Goal: Information Seeking & Learning: Check status

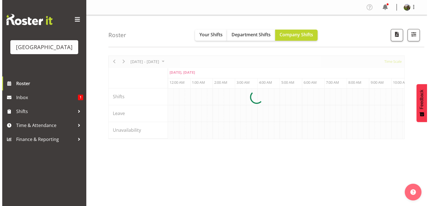
scroll to position [0, 1608]
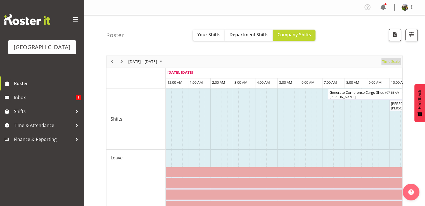
click at [386, 63] on span "Time Scale" at bounding box center [390, 61] width 18 height 7
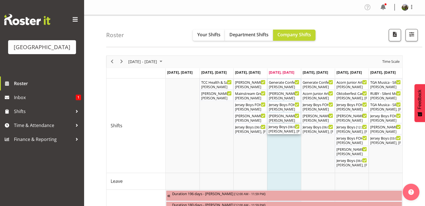
click at [280, 129] on div "Jersey Boys ( 06:00 PM - 10:10 PM )" at bounding box center [283, 127] width 31 height 6
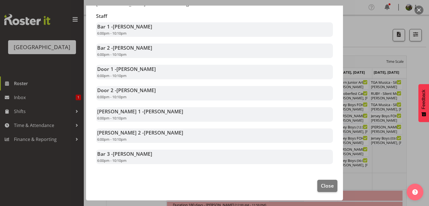
scroll to position [112, 0]
click at [321, 186] on span "Close" at bounding box center [327, 185] width 13 height 7
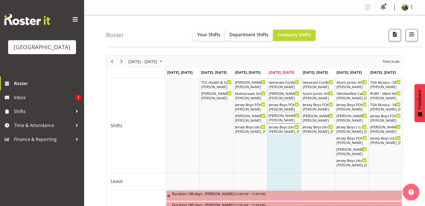
click at [278, 118] on div "[PERSON_NAME]" at bounding box center [283, 120] width 31 height 5
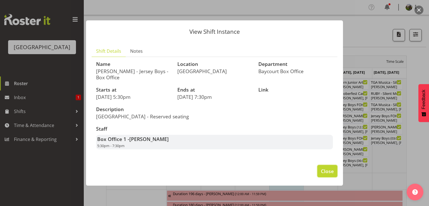
click at [324, 172] on span "Close" at bounding box center [327, 170] width 13 height 7
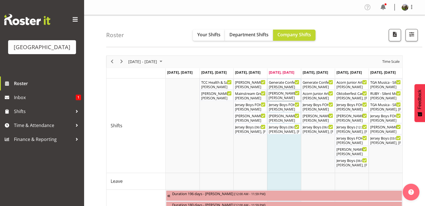
click at [279, 97] on div "[PERSON_NAME]" at bounding box center [283, 97] width 31 height 5
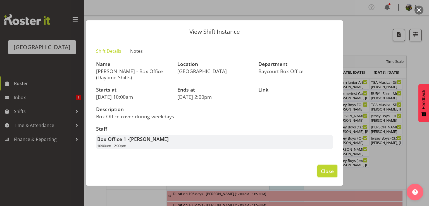
click at [331, 169] on span "Close" at bounding box center [327, 170] width 13 height 7
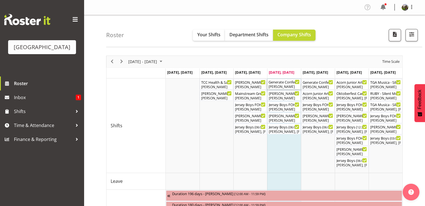
click at [283, 82] on div "Generate Conference Cargo Shed ( 07:15 AM - 04:15 PM )" at bounding box center [283, 82] width 31 height 6
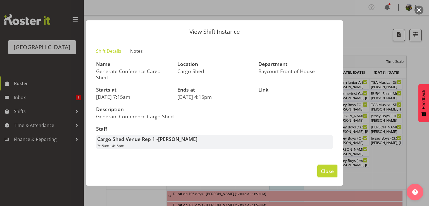
click at [321, 171] on span "Close" at bounding box center [327, 170] width 13 height 7
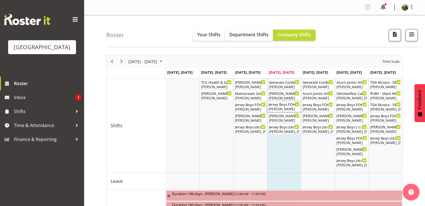
click at [282, 106] on div "Jersey Boys FOHM shift ( 05:15 PM - 10:25 PM )" at bounding box center [283, 104] width 31 height 6
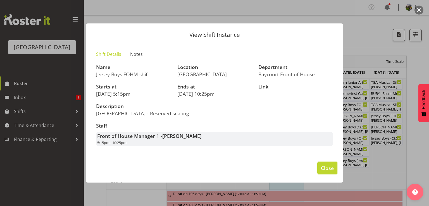
click at [324, 172] on span "Close" at bounding box center [327, 167] width 13 height 7
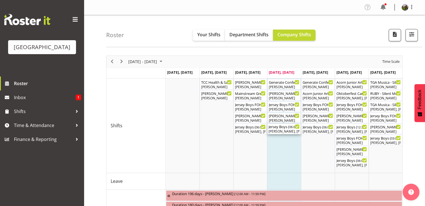
click at [279, 128] on div "Jersey Boys ( 06:00 PM - 10:10 PM )" at bounding box center [283, 127] width 31 height 6
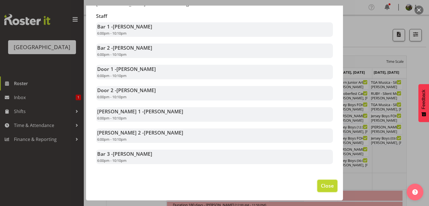
click at [322, 186] on span "Close" at bounding box center [327, 185] width 13 height 7
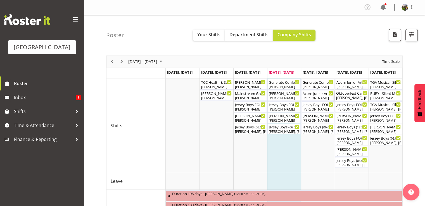
click at [348, 98] on div "[PERSON_NAME], [PERSON_NAME]" at bounding box center [351, 97] width 31 height 5
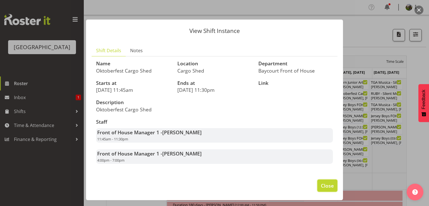
click at [322, 185] on span "Close" at bounding box center [327, 185] width 13 height 7
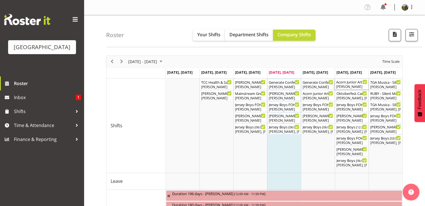
click at [344, 85] on div "[PERSON_NAME]" at bounding box center [351, 86] width 31 height 5
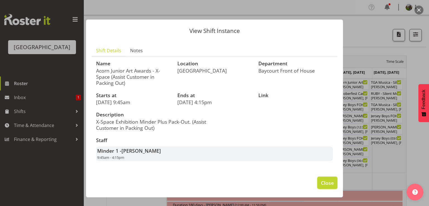
click at [321, 180] on span "Close" at bounding box center [327, 182] width 13 height 7
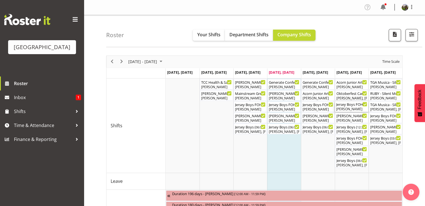
click at [347, 109] on div "[PERSON_NAME]" at bounding box center [351, 109] width 31 height 5
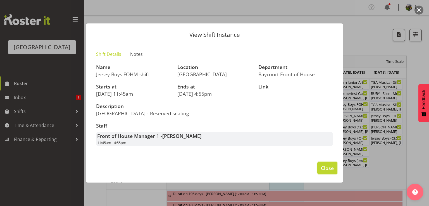
click at [326, 172] on span "Close" at bounding box center [327, 167] width 13 height 7
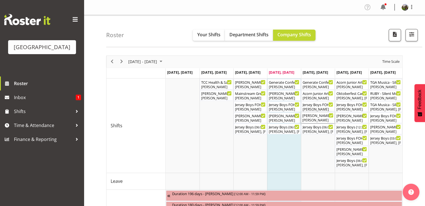
click at [312, 118] on div "[PERSON_NAME] - Jersey Boys - Box Office ( 05:30 PM - 07:30 PM ) [PERSON_NAME]" at bounding box center [317, 117] width 31 height 11
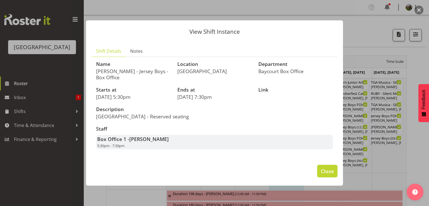
click at [326, 168] on span "Close" at bounding box center [327, 170] width 13 height 7
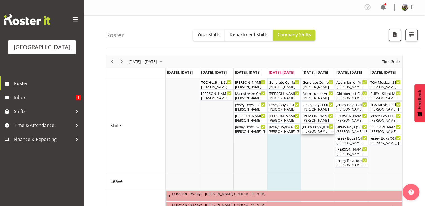
click at [315, 129] on div "[PERSON_NAME], [PERSON_NAME], [PERSON_NAME], [PERSON_NAME], [PERSON_NAME], [PER…" at bounding box center [317, 131] width 31 height 5
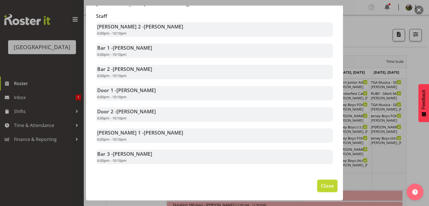
click at [325, 187] on span "Close" at bounding box center [327, 185] width 13 height 7
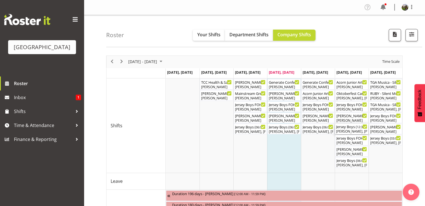
click at [346, 128] on div "Jersey Boys ( 12:30 PM - 04:40 PM )" at bounding box center [351, 127] width 31 height 6
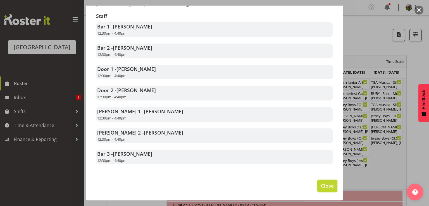
click at [321, 183] on span "Close" at bounding box center [327, 185] width 13 height 7
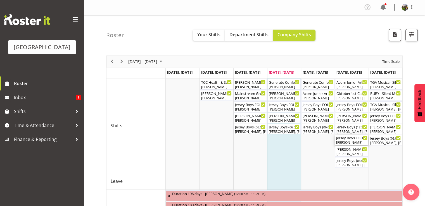
click at [342, 139] on div "Jersey Boys FOHM shift ( 05:15 PM - 10:25 PM )" at bounding box center [351, 138] width 31 height 6
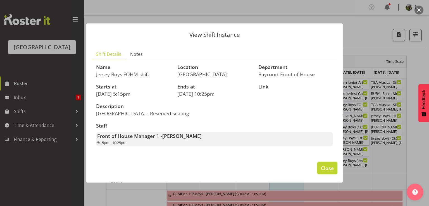
click at [327, 171] on span "Close" at bounding box center [327, 167] width 13 height 7
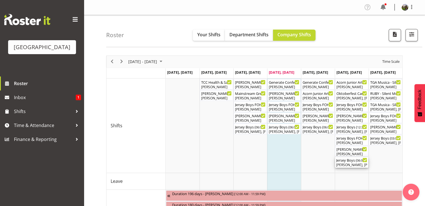
click at [342, 165] on div "[PERSON_NAME], [PERSON_NAME], [PERSON_NAME], [PERSON_NAME], [PERSON_NAME], [PER…" at bounding box center [351, 164] width 31 height 5
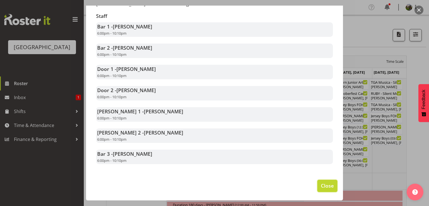
click at [321, 186] on span "Close" at bounding box center [327, 185] width 13 height 7
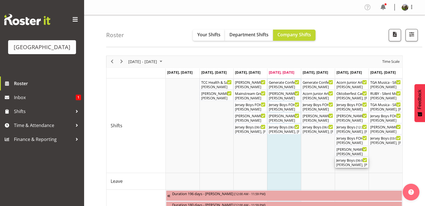
click at [347, 165] on div "[PERSON_NAME], [PERSON_NAME], [PERSON_NAME], [PERSON_NAME], [PERSON_NAME], [PER…" at bounding box center [351, 164] width 31 height 5
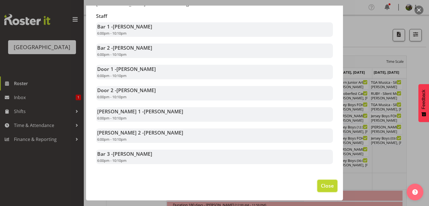
click at [322, 185] on span "Close" at bounding box center [327, 185] width 13 height 7
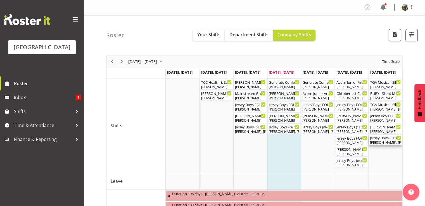
click at [377, 141] on div "[PERSON_NAME], [PERSON_NAME], [PERSON_NAME], [PERSON_NAME], [PERSON_NAME], [PER…" at bounding box center [385, 142] width 31 height 5
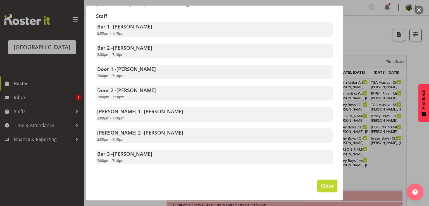
click at [324, 183] on span "Close" at bounding box center [327, 185] width 13 height 7
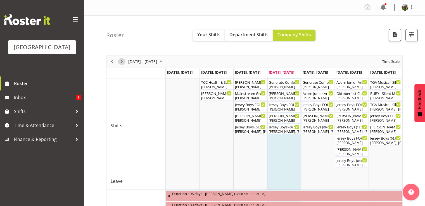
click at [124, 61] on span "Next" at bounding box center [121, 61] width 7 height 7
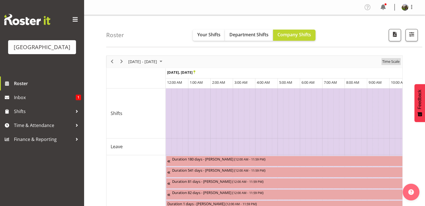
click at [385, 61] on span "Time Scale" at bounding box center [390, 61] width 18 height 7
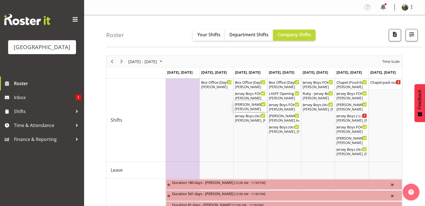
click at [249, 108] on div "[PERSON_NAME]" at bounding box center [249, 109] width 31 height 5
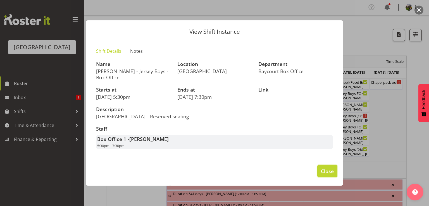
click at [329, 172] on span "Close" at bounding box center [327, 170] width 13 height 7
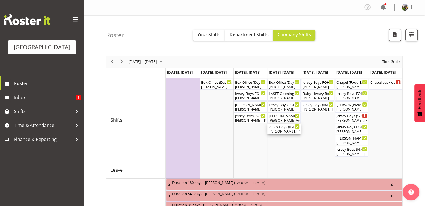
click at [282, 129] on div "[PERSON_NAME], [PERSON_NAME], [PERSON_NAME], [PERSON_NAME], [PERSON_NAME], [PER…" at bounding box center [283, 131] width 31 height 5
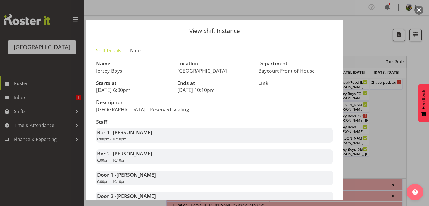
scroll to position [112, 0]
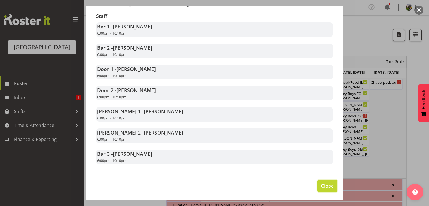
click at [328, 185] on span "Close" at bounding box center [327, 185] width 13 height 7
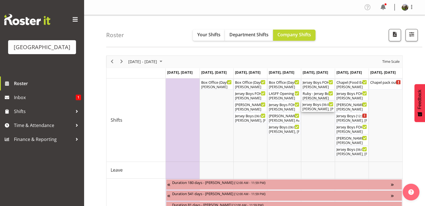
click at [316, 106] on div "Jersey Boys ( 06:00 PM - 10:10 PM ) [PERSON_NAME], [PERSON_NAME], [PERSON_NAME]…" at bounding box center [317, 106] width 31 height 11
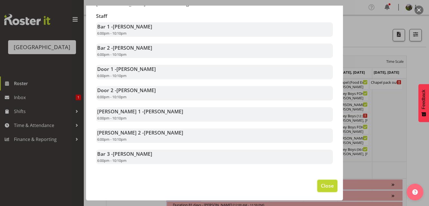
click at [322, 184] on span "Close" at bounding box center [327, 185] width 13 height 7
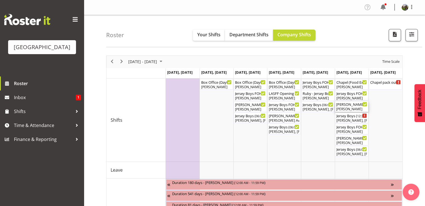
click at [343, 107] on div "[PERSON_NAME]" at bounding box center [351, 109] width 31 height 5
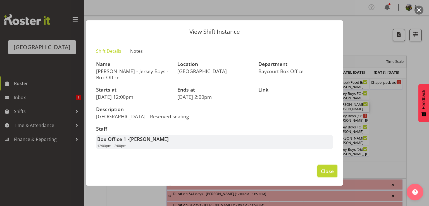
click at [322, 173] on span "Close" at bounding box center [327, 170] width 13 height 7
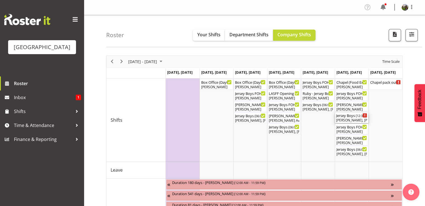
click at [347, 118] on div "Jersey Boys ( 12:30 PM - 04:30 PM )" at bounding box center [351, 115] width 31 height 6
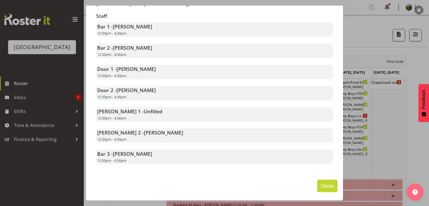
click at [321, 186] on span "Close" at bounding box center [327, 185] width 13 height 7
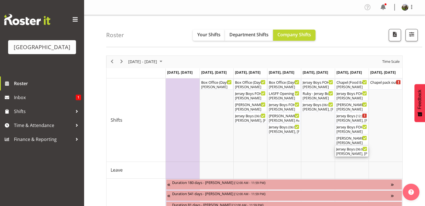
click at [345, 153] on div "[PERSON_NAME], [PERSON_NAME], [PERSON_NAME], [PERSON_NAME], [PERSON_NAME], [PER…" at bounding box center [351, 153] width 31 height 5
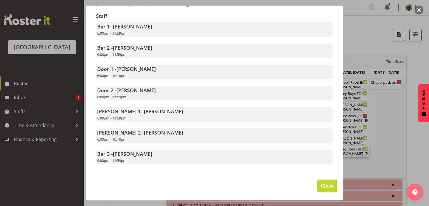
click at [322, 185] on span "Close" at bounding box center [327, 185] width 13 height 7
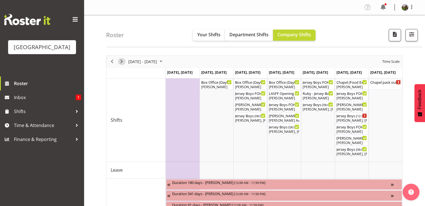
click at [122, 59] on span "Next" at bounding box center [121, 61] width 7 height 7
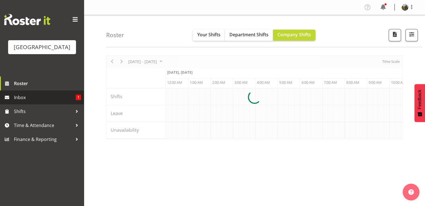
click at [22, 102] on span "Inbox" at bounding box center [45, 97] width 62 height 8
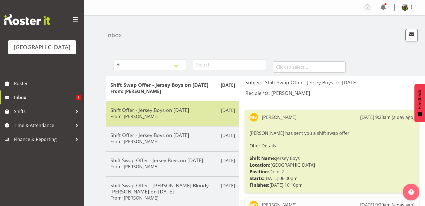
click at [175, 121] on div "Sep 12th Shift Offer - Jersey Boys on 13/09/25 From: Richard Freeman" at bounding box center [172, 113] width 133 height 25
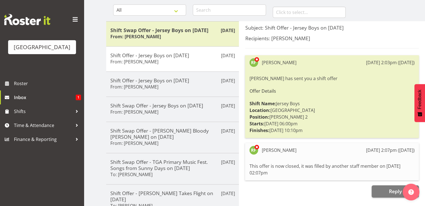
scroll to position [56, 0]
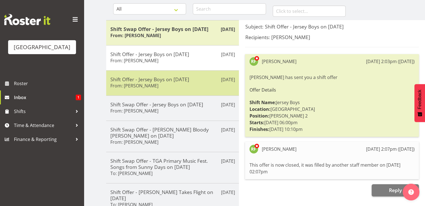
click at [153, 84] on h6 "From: Richard Freeman" at bounding box center [134, 86] width 48 height 6
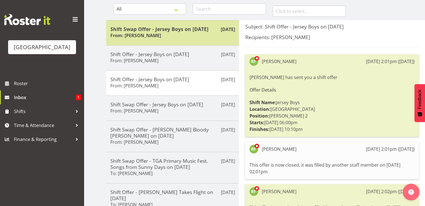
click at [162, 29] on h5 "Shift Swap Offer - Jersey Boys on 17/09/25" at bounding box center [172, 29] width 124 height 6
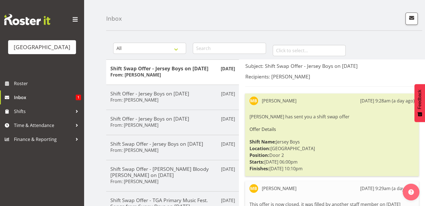
scroll to position [0, 0]
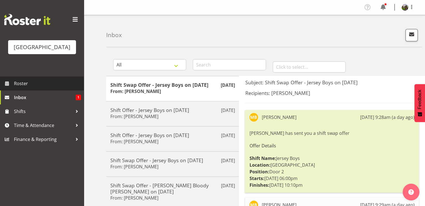
click at [21, 88] on span "Roster" at bounding box center [47, 83] width 67 height 8
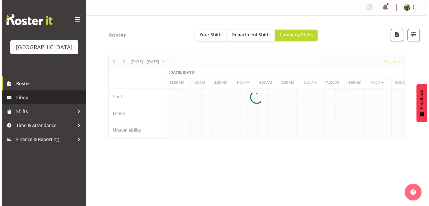
scroll to position [0, 1608]
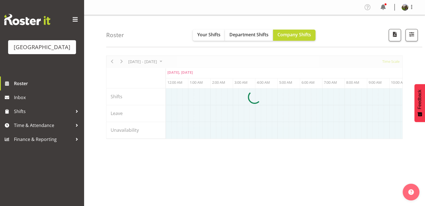
click at [388, 61] on div at bounding box center [254, 97] width 296 height 83
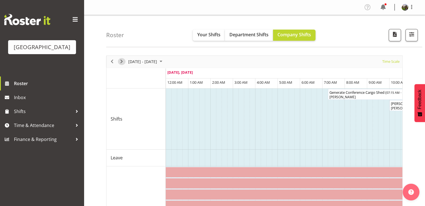
click at [124, 63] on span "Next" at bounding box center [121, 61] width 7 height 7
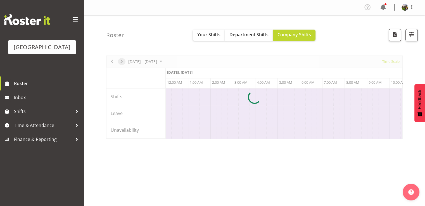
click at [124, 63] on div at bounding box center [254, 97] width 296 height 83
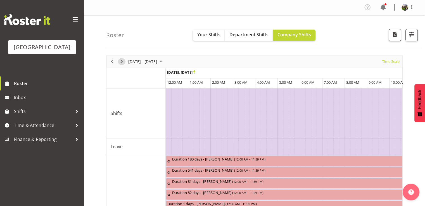
click at [122, 62] on span "Next" at bounding box center [121, 61] width 7 height 7
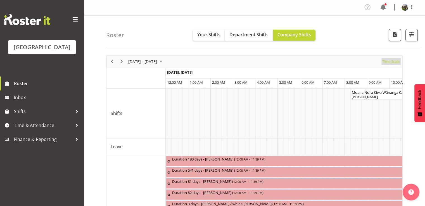
click at [389, 63] on span "Time Scale" at bounding box center [390, 61] width 18 height 7
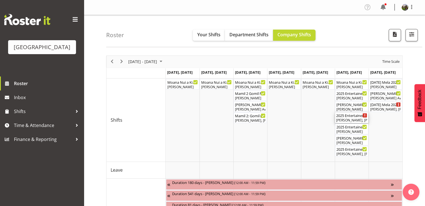
click at [348, 121] on div "Chris Darlington, Kelly Shepherd, Tommy Shorter, Michelle Englehardt, Alex Free…" at bounding box center [351, 120] width 31 height 5
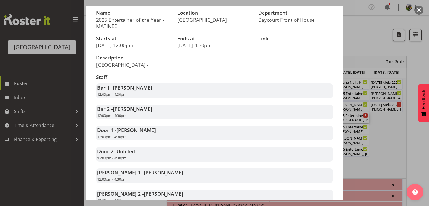
scroll to position [90, 0]
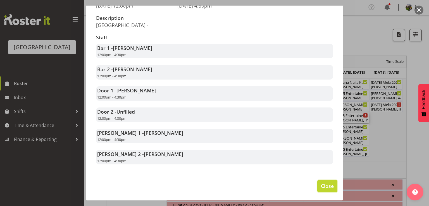
click at [322, 187] on span "Close" at bounding box center [327, 185] width 13 height 7
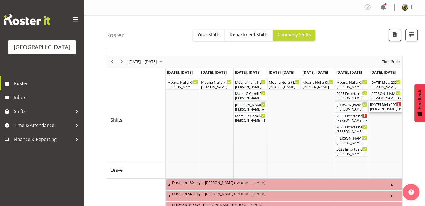
click at [378, 107] on div "Dillyn Shine, Tommy Shorter, Max Allan, Chris Darlington, Skye Colonna" at bounding box center [385, 109] width 31 height 5
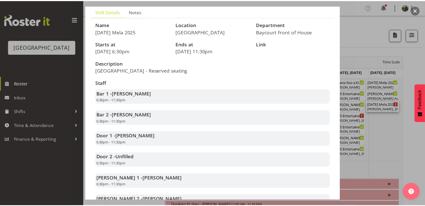
scroll to position [84, 0]
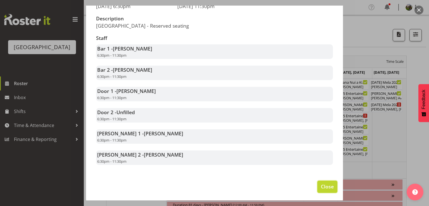
click at [327, 190] on span "Close" at bounding box center [327, 186] width 13 height 7
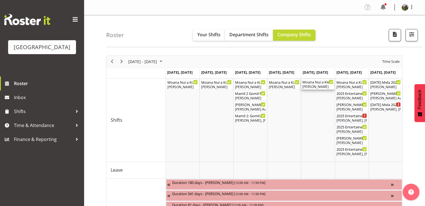
click at [312, 85] on div "[PERSON_NAME]" at bounding box center [317, 86] width 31 height 5
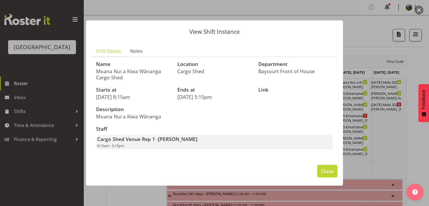
click at [328, 171] on span "Close" at bounding box center [327, 170] width 13 height 7
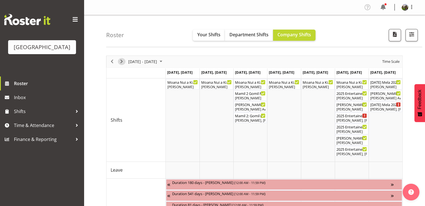
click at [121, 61] on span "Next" at bounding box center [121, 61] width 7 height 7
